Goal: Task Accomplishment & Management: Use online tool/utility

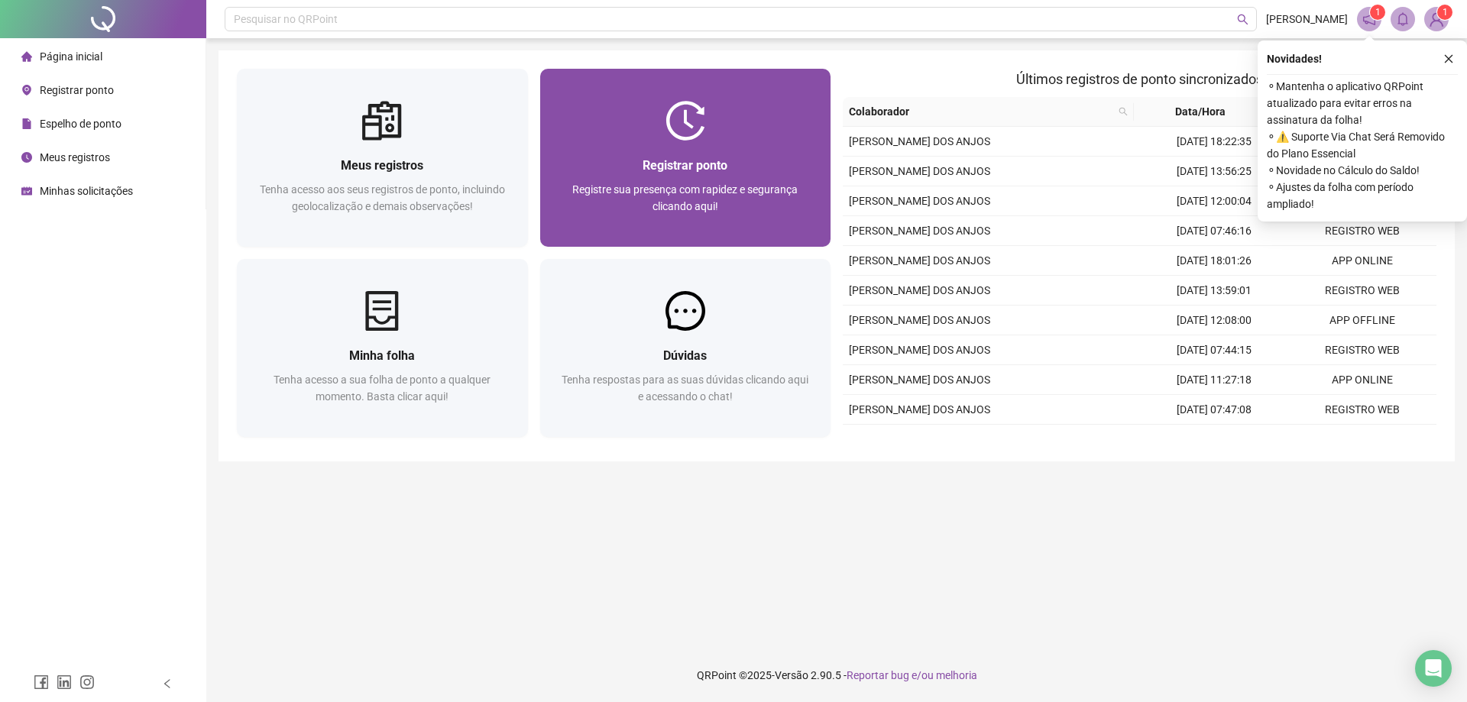
click at [698, 174] on div "Registrar ponto" at bounding box center [685, 165] width 254 height 19
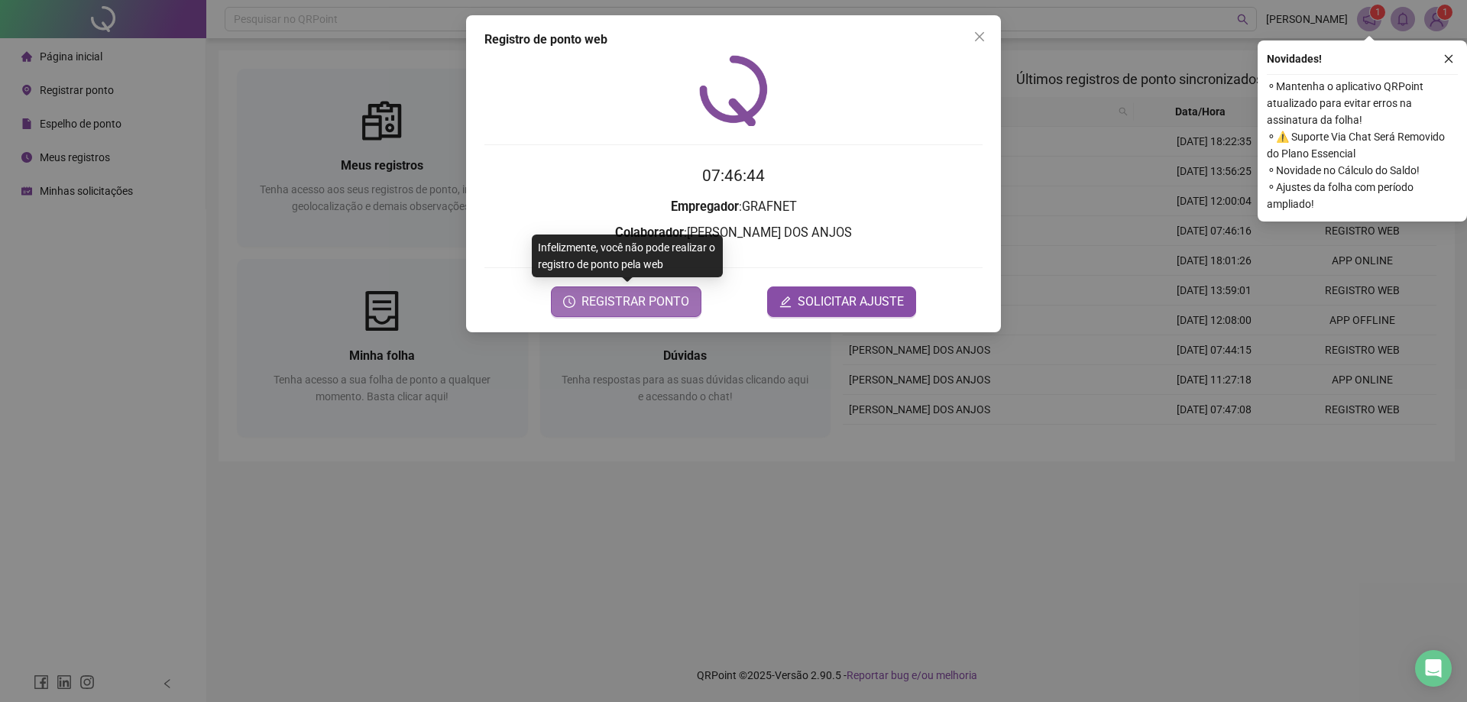
click at [665, 297] on span "REGISTRAR PONTO" at bounding box center [635, 302] width 108 height 18
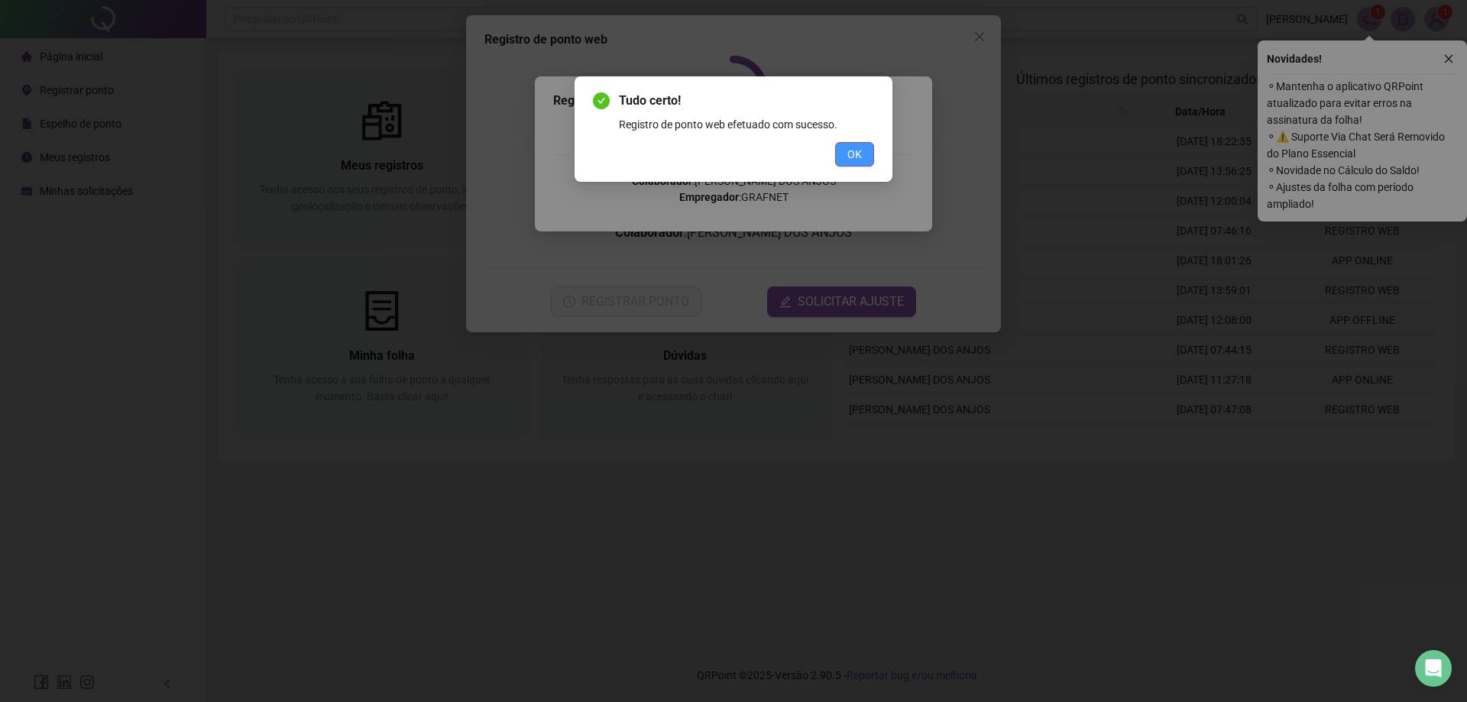
click at [861, 160] on span "OK" at bounding box center [854, 154] width 15 height 17
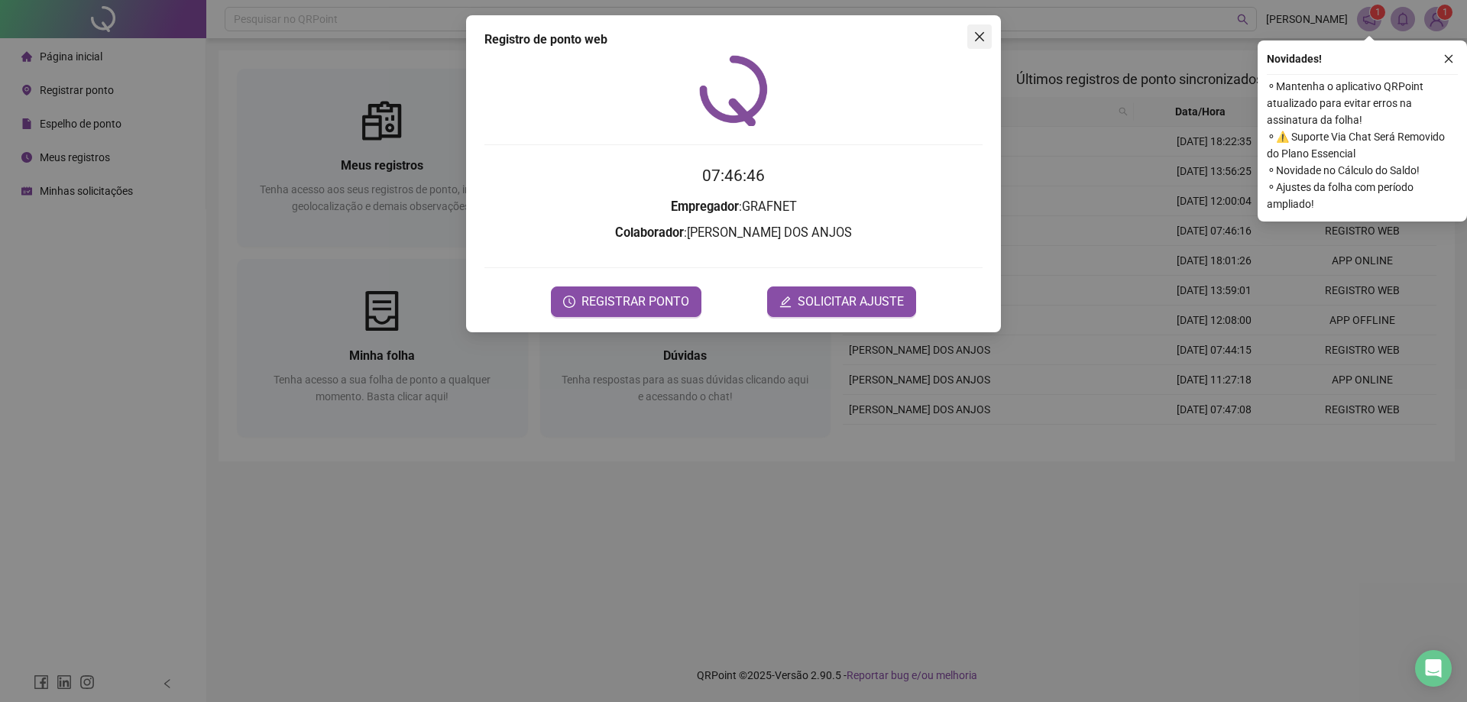
click at [979, 41] on icon "close" at bounding box center [979, 37] width 12 height 12
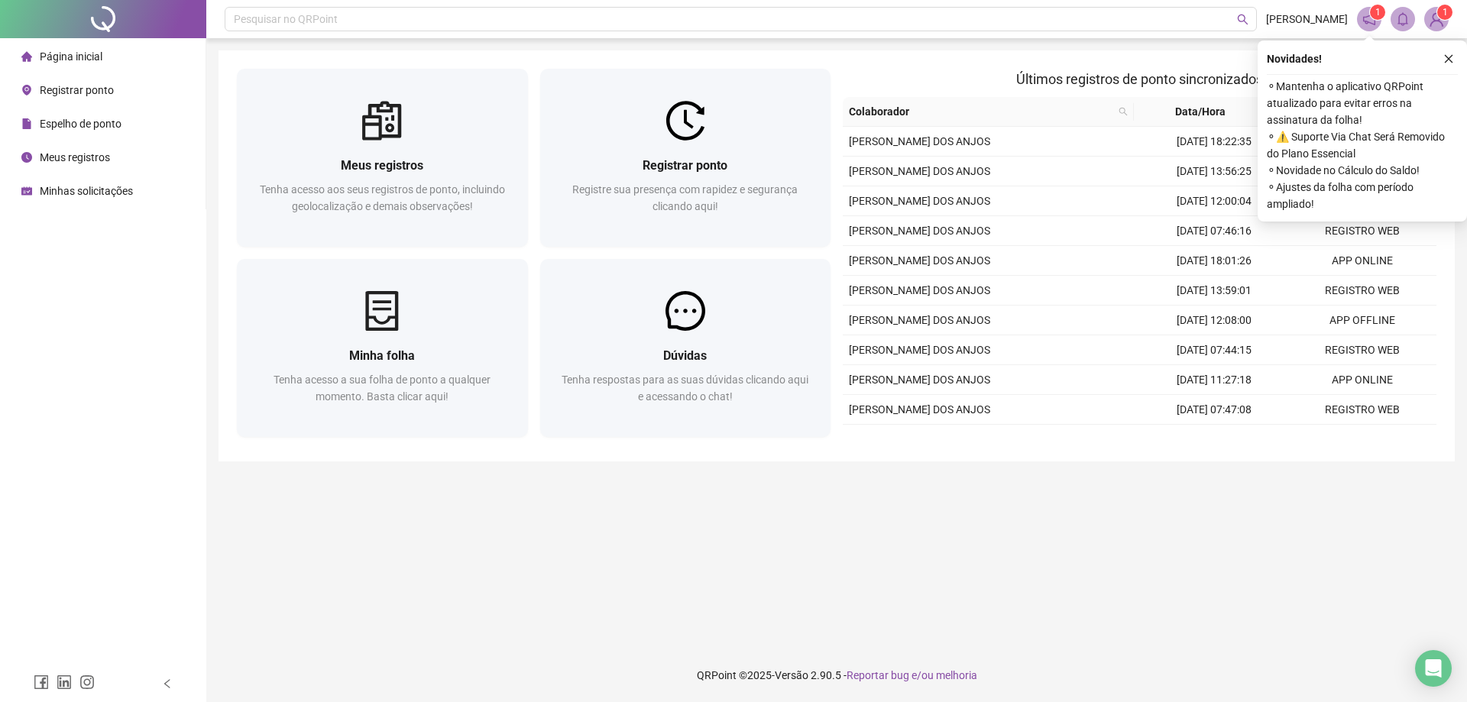
click at [75, 158] on span "Meus registros" at bounding box center [75, 157] width 70 height 12
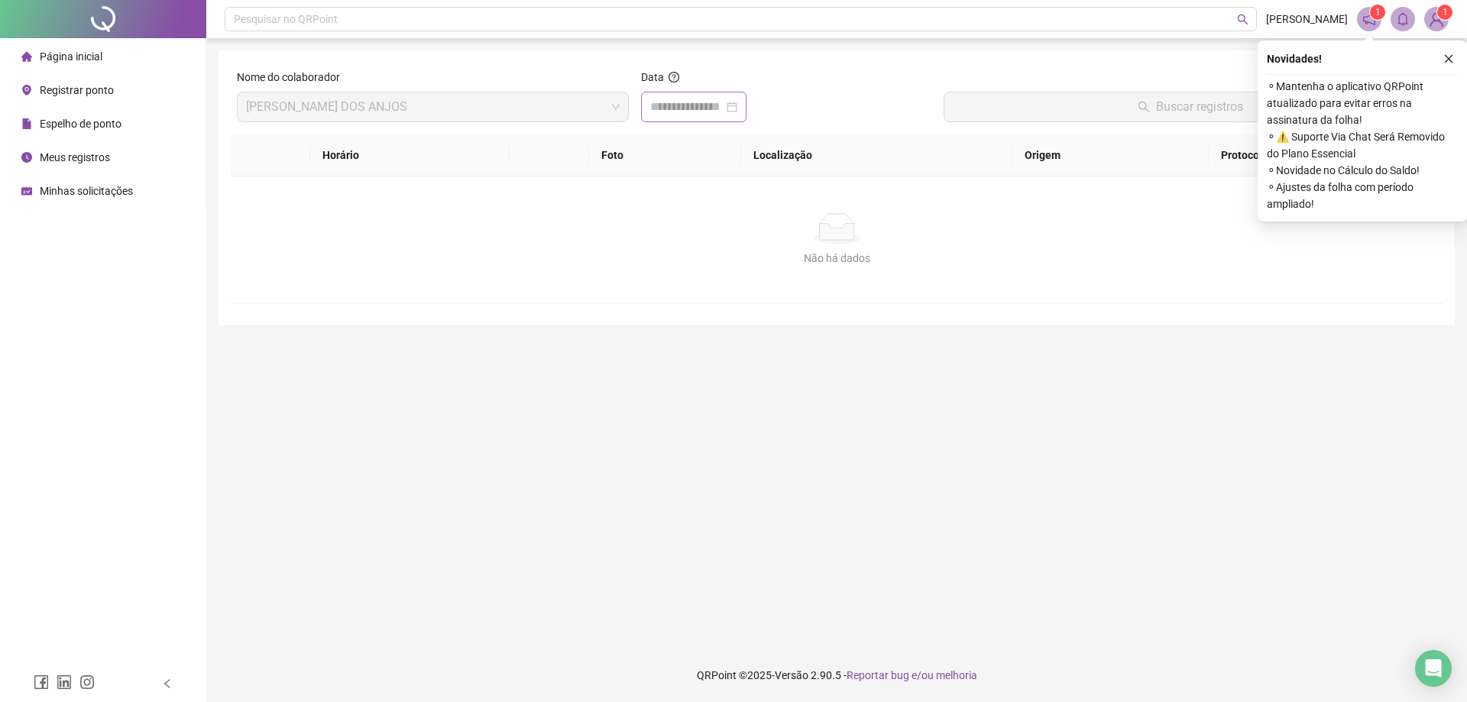
click at [746, 111] on div at bounding box center [693, 107] width 105 height 31
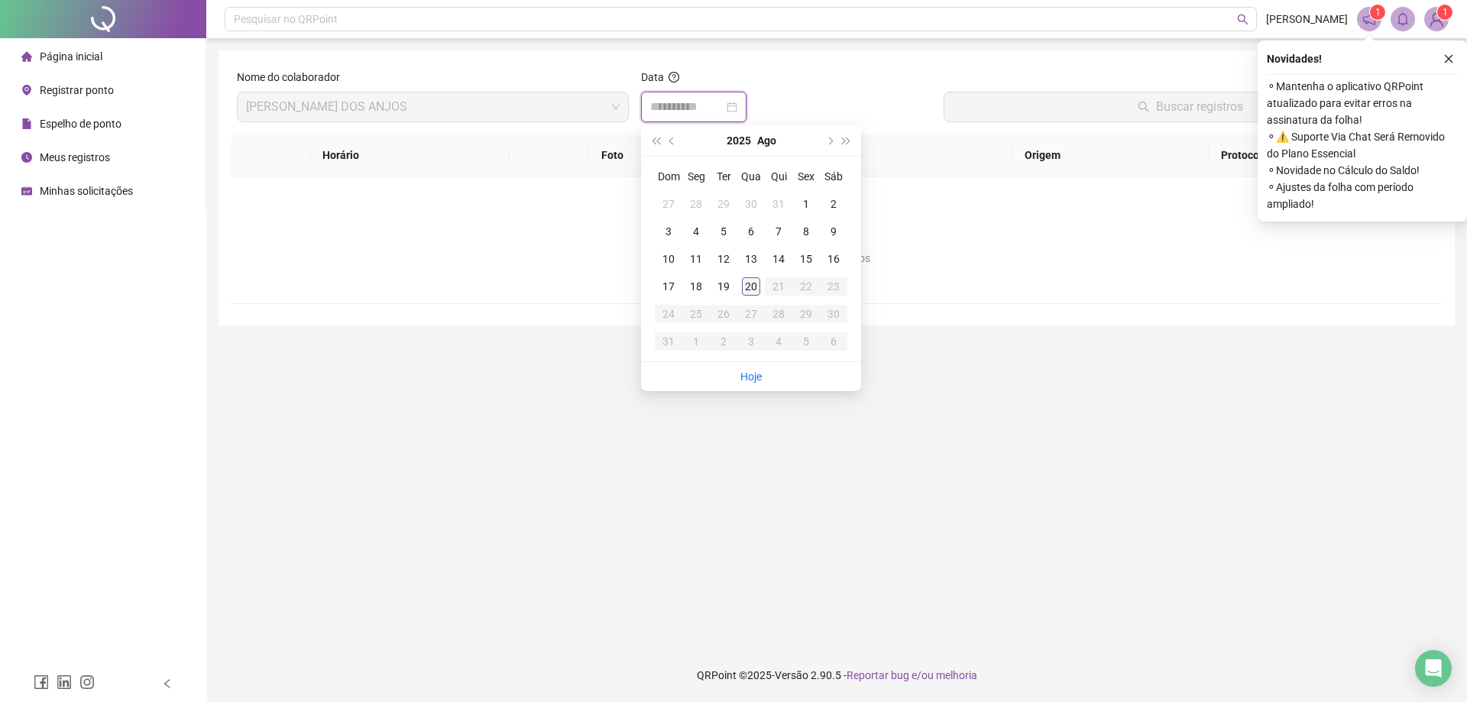
type input "**********"
click at [747, 288] on div "20" at bounding box center [751, 286] width 18 height 18
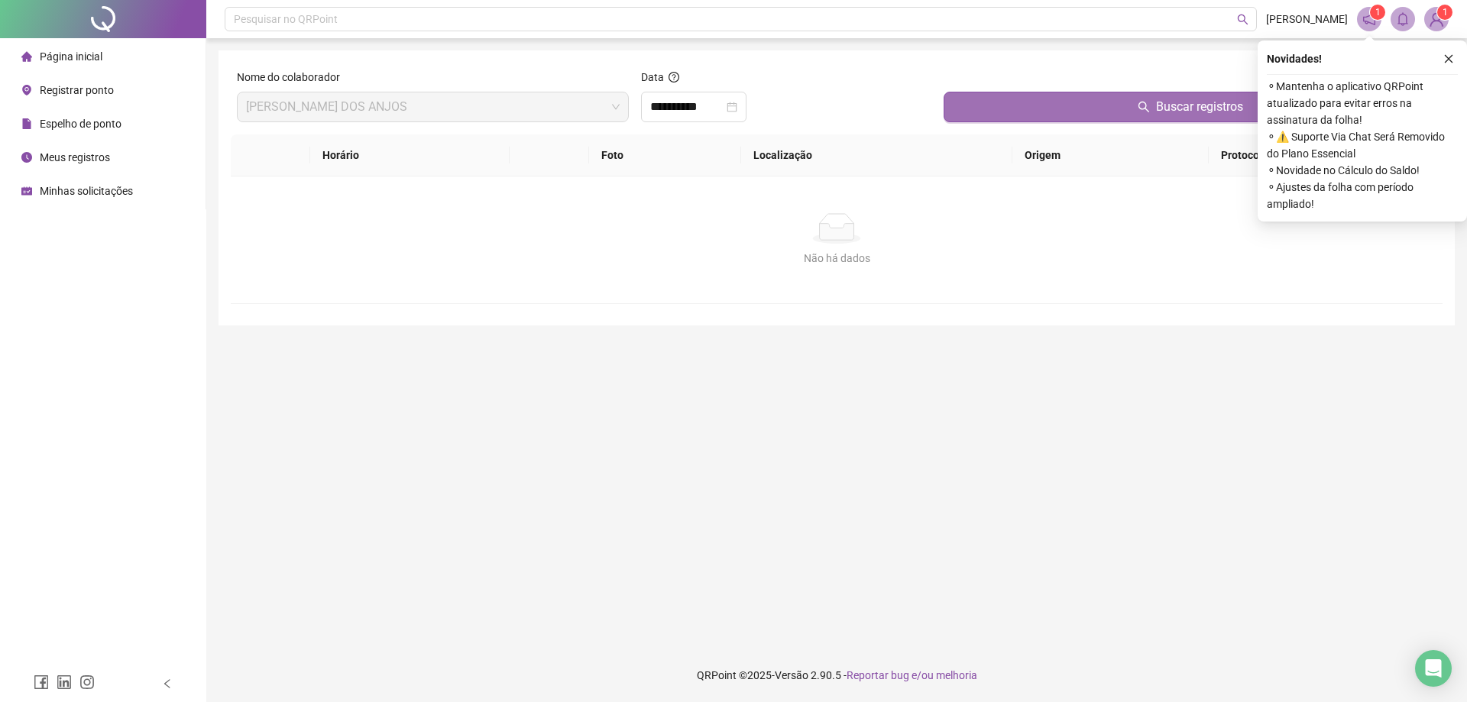
click at [1120, 113] on button "Buscar registros" at bounding box center [1190, 107] width 493 height 31
